Goal: Information Seeking & Learning: Learn about a topic

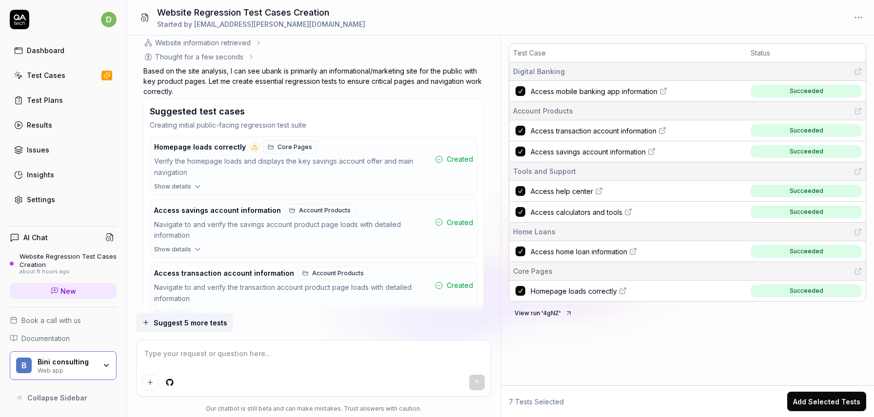
scroll to position [574, 0]
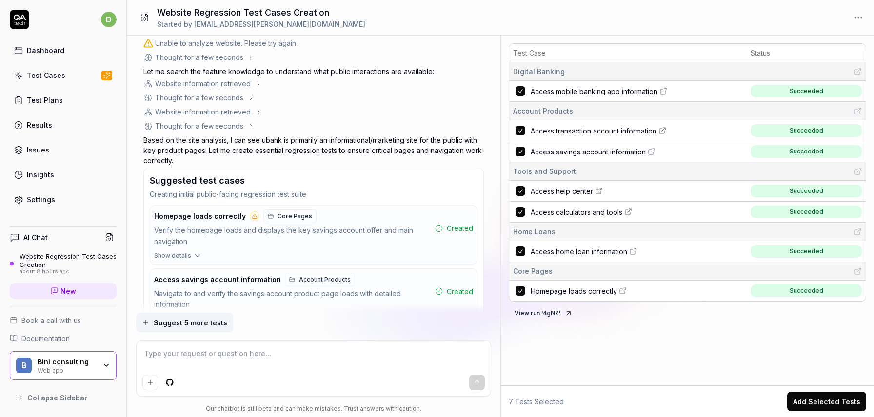
type textarea "*"
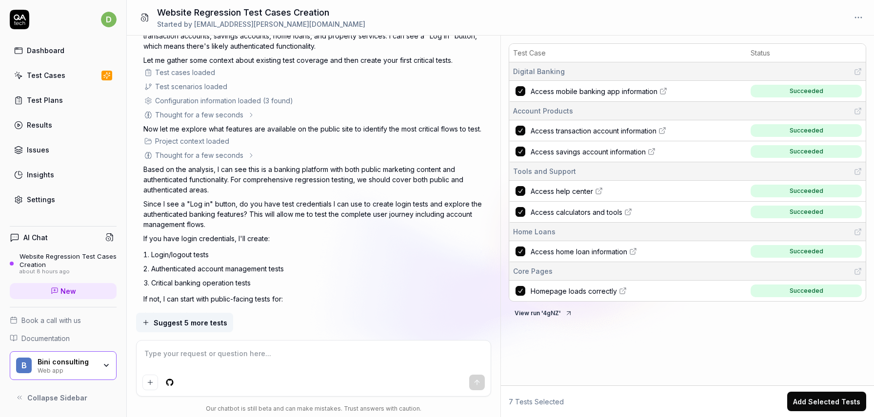
scroll to position [0, 0]
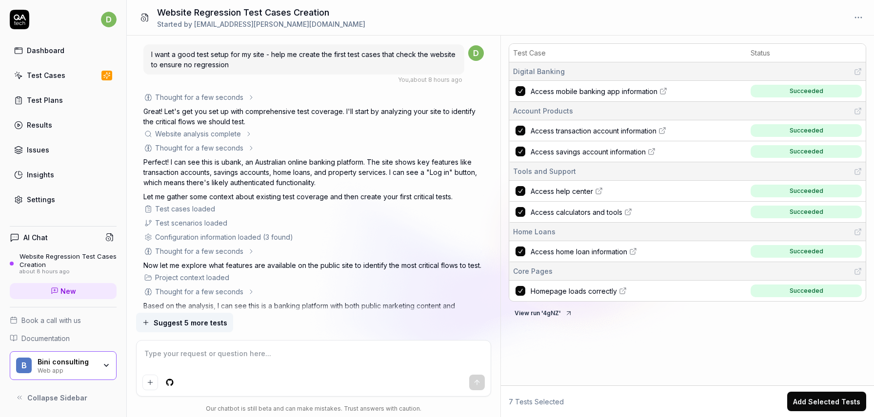
click at [44, 129] on div "Results" at bounding box center [39, 125] width 25 height 10
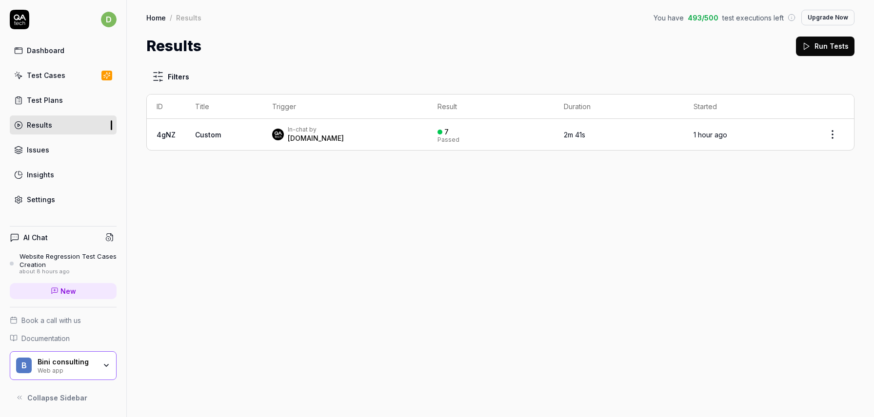
click at [351, 137] on div "In-chat by [DOMAIN_NAME]" at bounding box center [345, 135] width 146 height 18
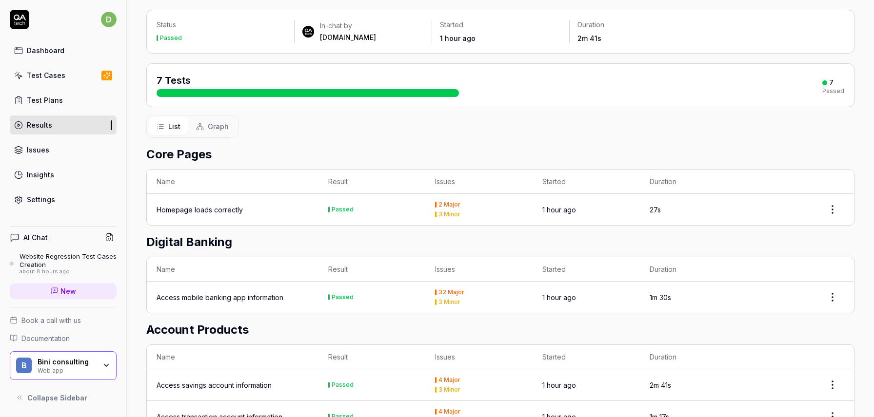
scroll to position [62, 0]
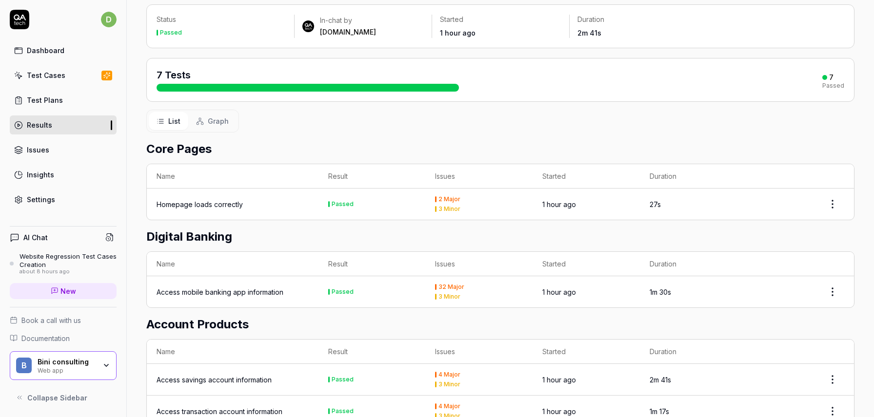
click at [223, 203] on div "Homepage loads correctly" at bounding box center [200, 204] width 86 height 10
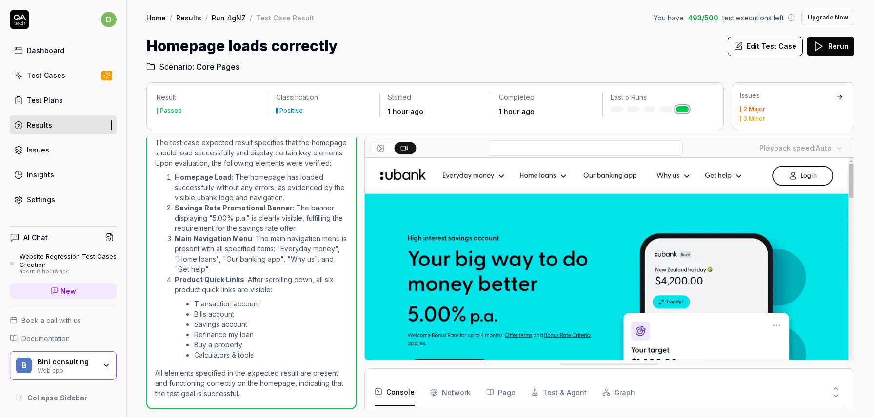
scroll to position [103, 0]
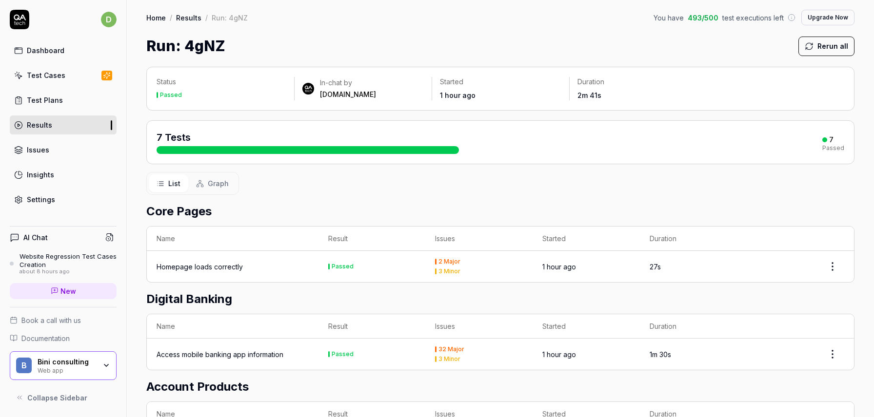
click at [257, 355] on div "Access mobile banking app information" at bounding box center [220, 355] width 127 height 10
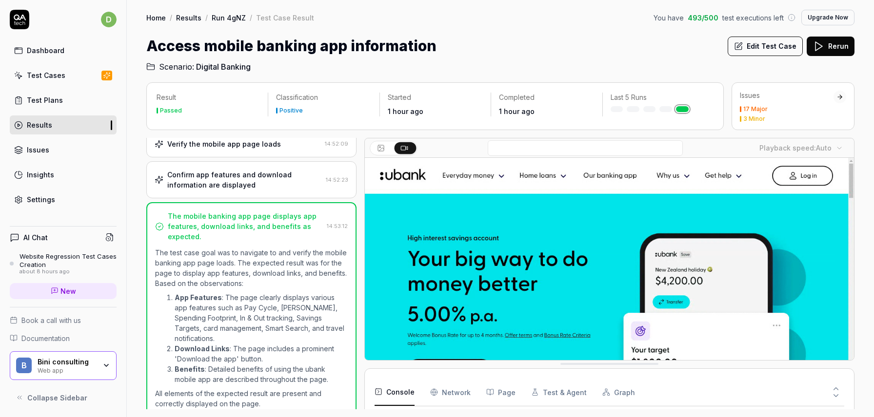
scroll to position [763, 0]
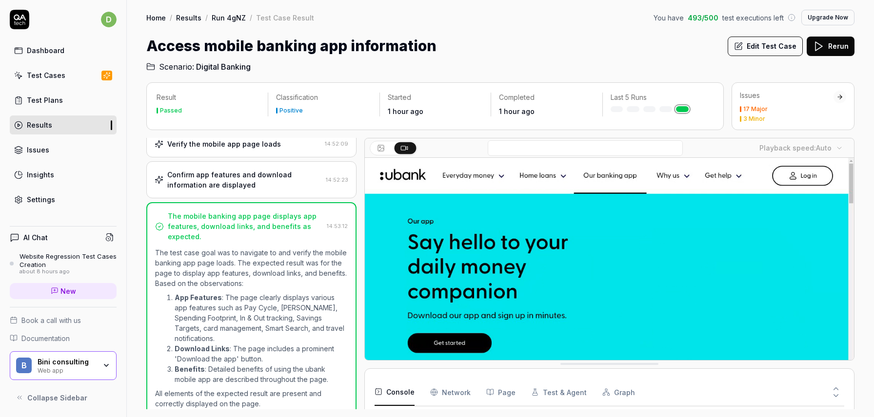
click at [754, 106] on div "17 Major" at bounding box center [755, 109] width 24 height 6
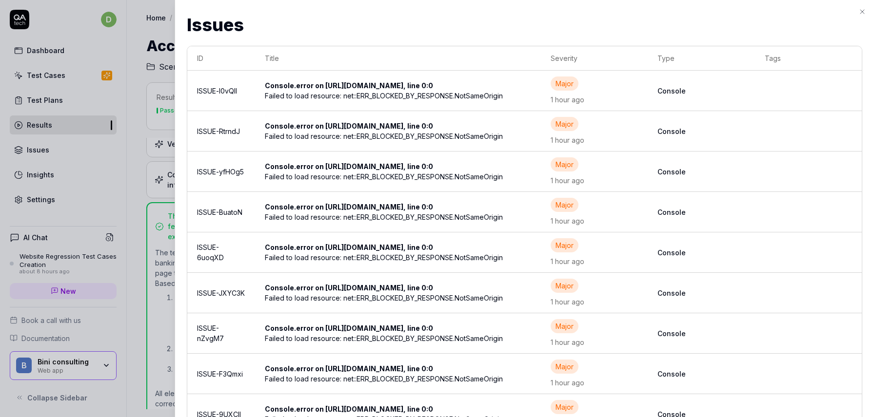
click at [226, 25] on h2 "Issues" at bounding box center [525, 25] width 676 height 26
click at [124, 45] on div at bounding box center [437, 208] width 874 height 417
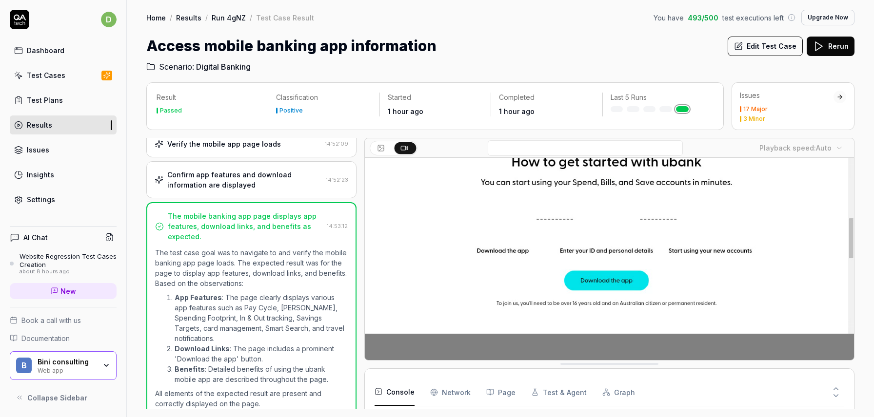
scroll to position [103, 0]
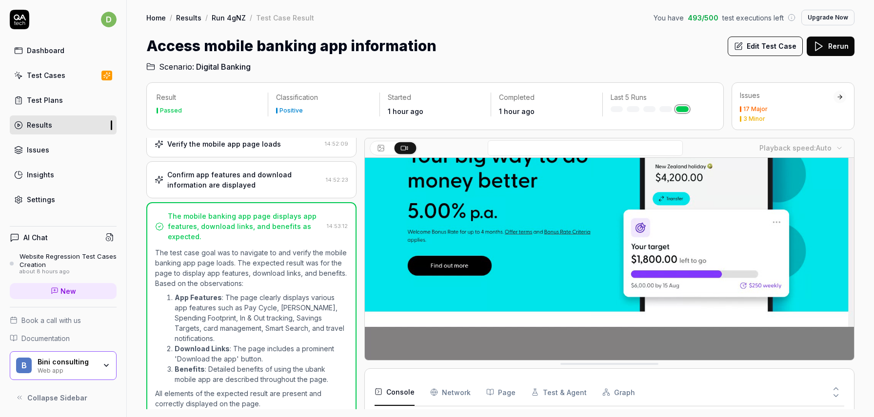
click at [65, 123] on link "Results" at bounding box center [63, 125] width 107 height 19
